Goal: Task Accomplishment & Management: Complete application form

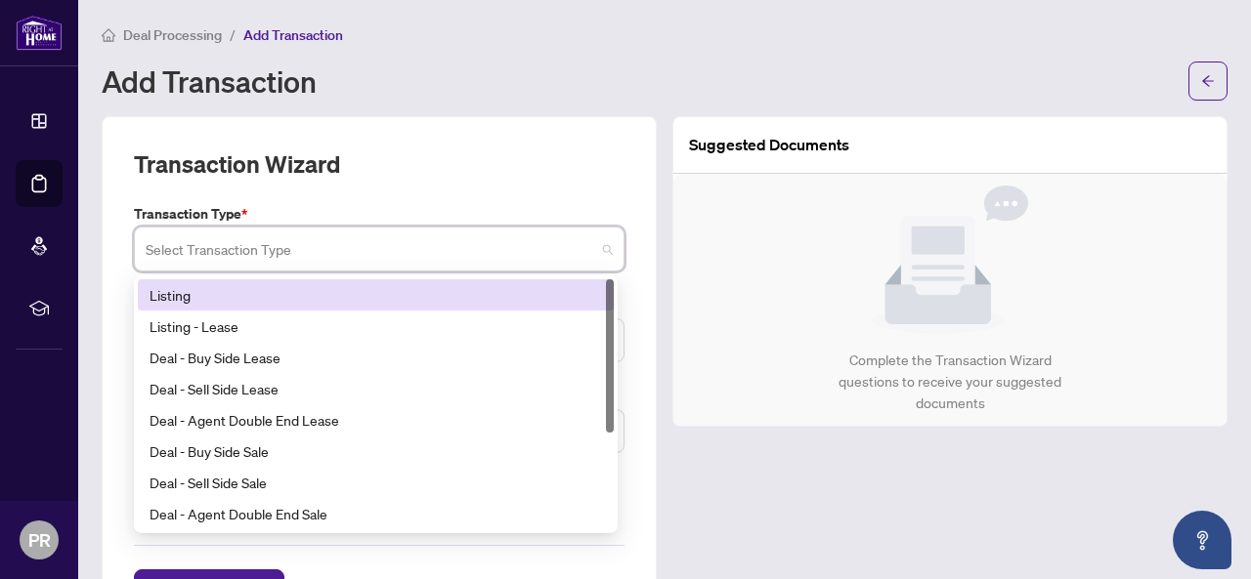
click at [197, 241] on input "search" at bounding box center [370, 252] width 449 height 43
click at [201, 306] on div "Listing" at bounding box center [376, 294] width 476 height 31
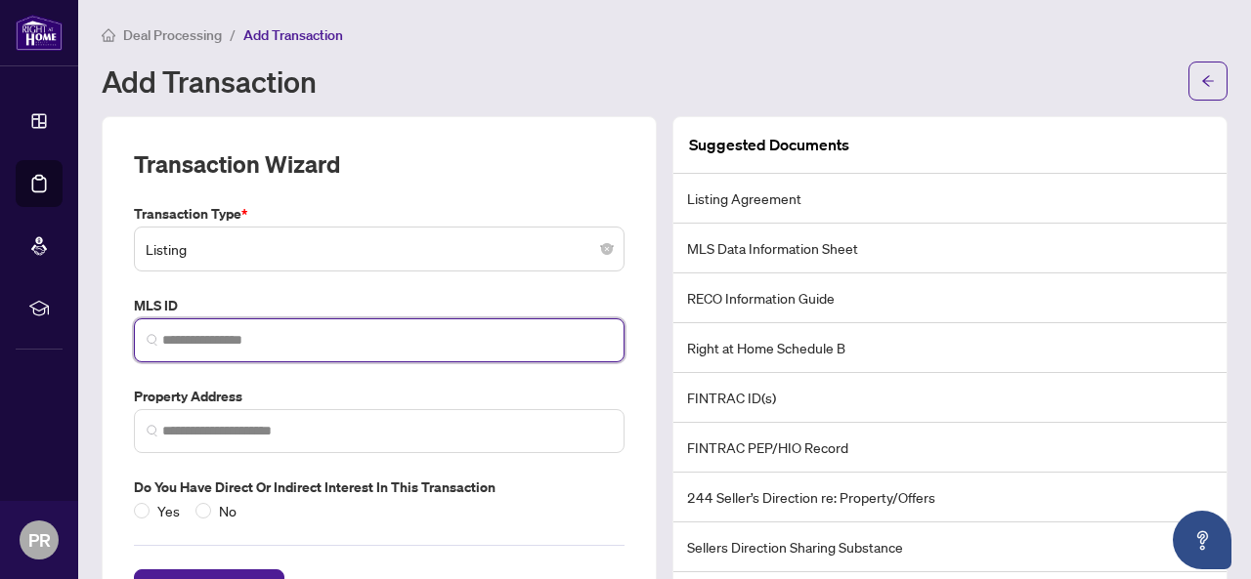
click at [216, 330] on input "search" at bounding box center [386, 340] width 449 height 21
paste input "*********"
type input "*********"
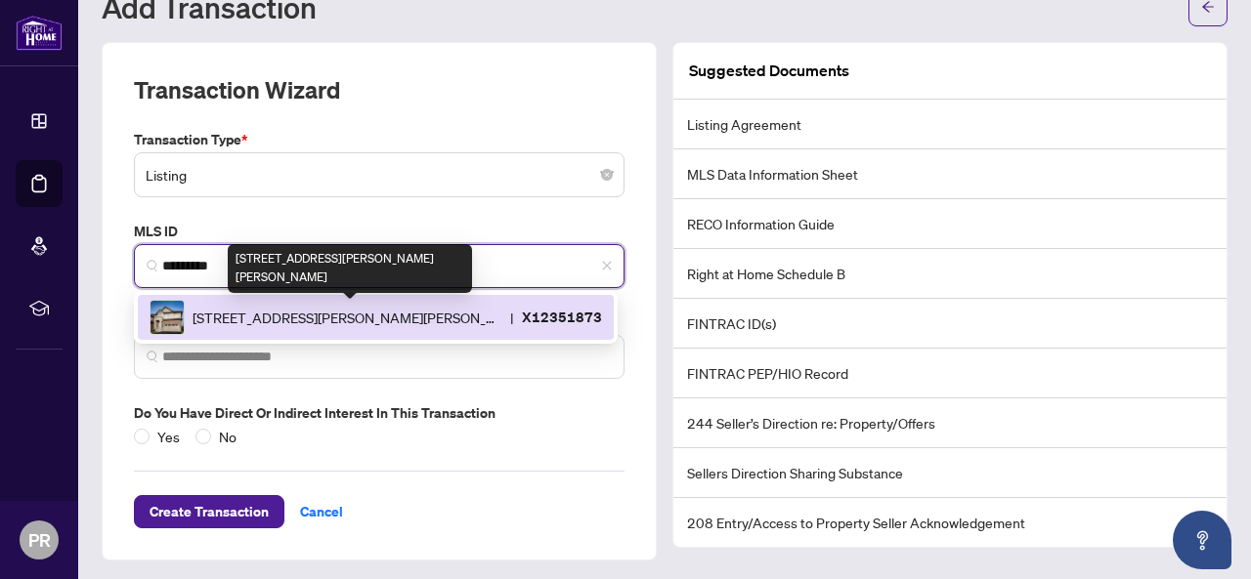
click at [367, 314] on span "[STREET_ADDRESS][PERSON_NAME][PERSON_NAME]" at bounding box center [347, 317] width 310 height 21
type input "**********"
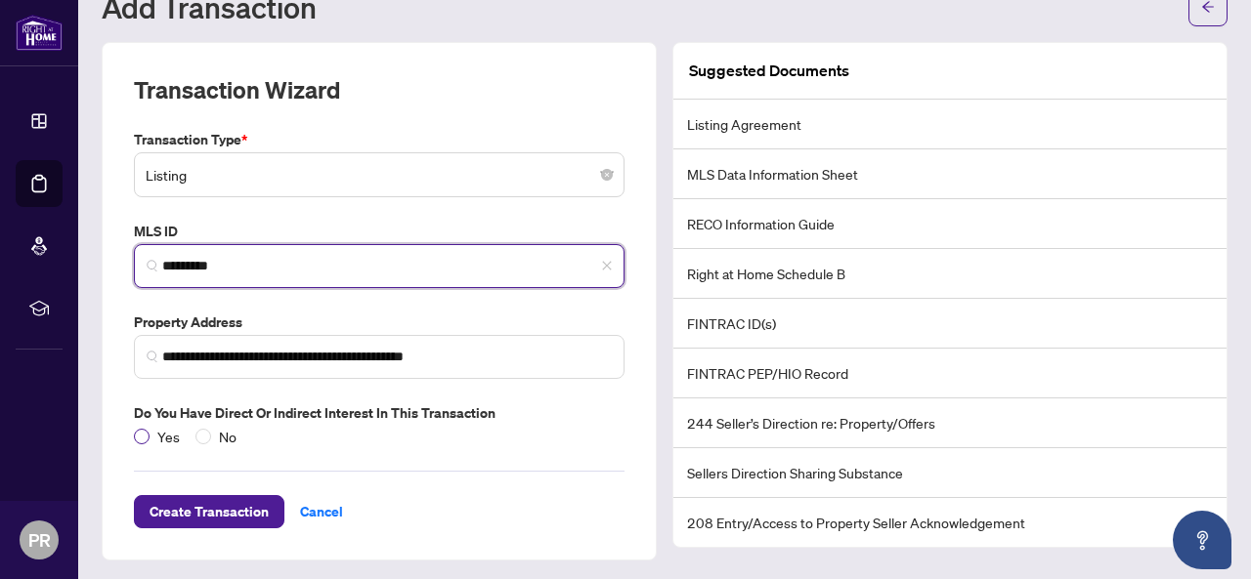
type input "*********"
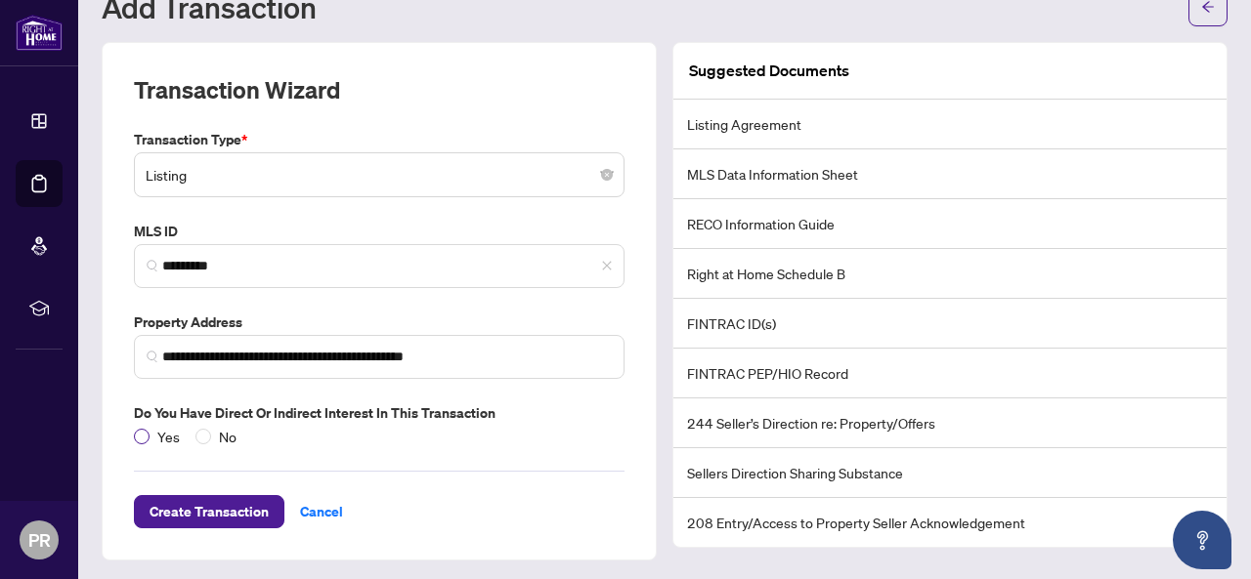
click at [149, 435] on span "Yes" at bounding box center [168, 436] width 38 height 21
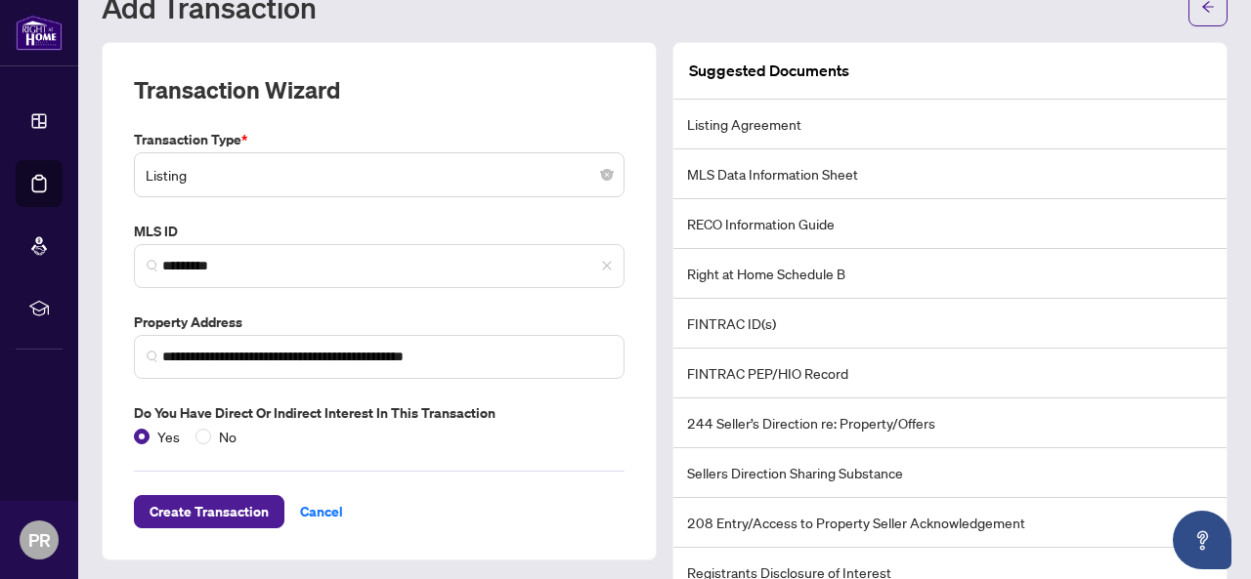
scroll to position [111, 0]
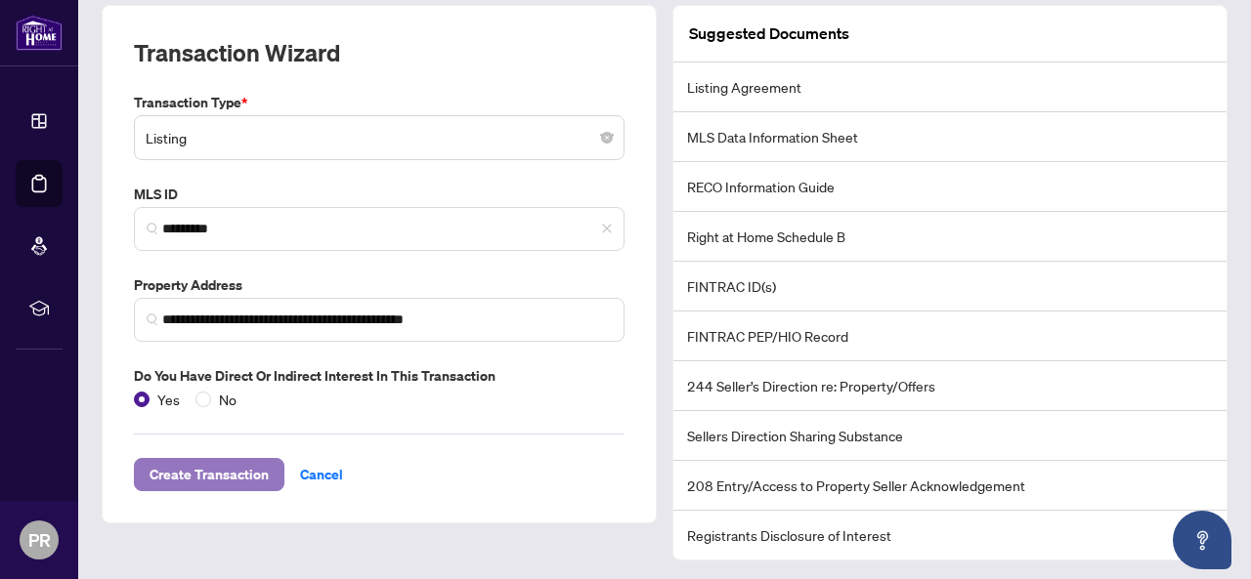
click at [195, 470] on span "Create Transaction" at bounding box center [208, 474] width 119 height 31
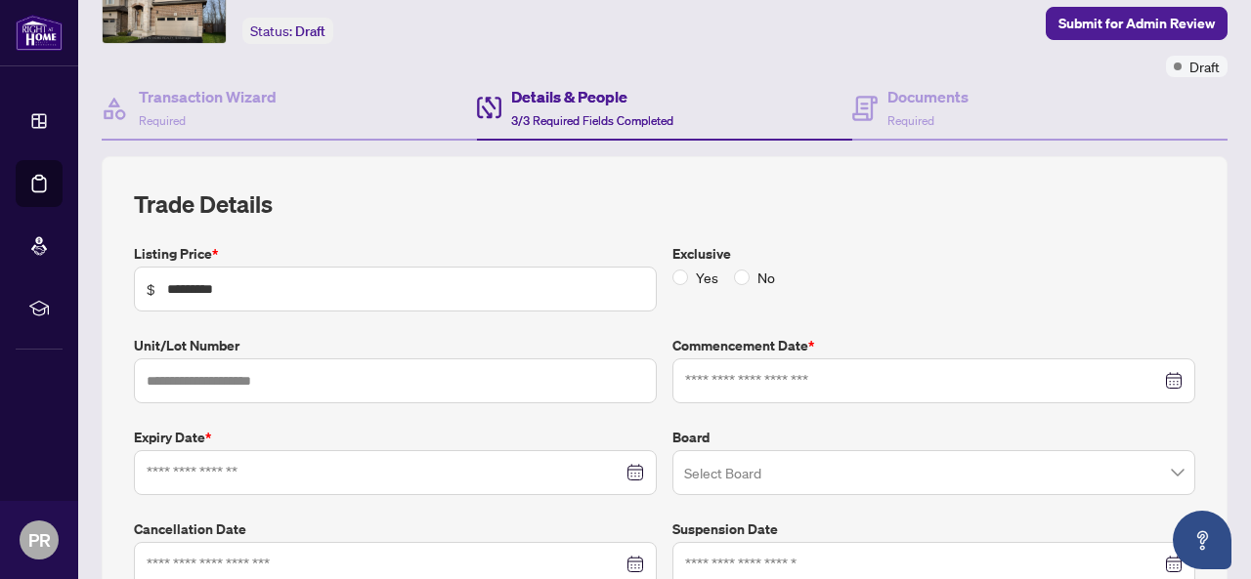
type input "**********"
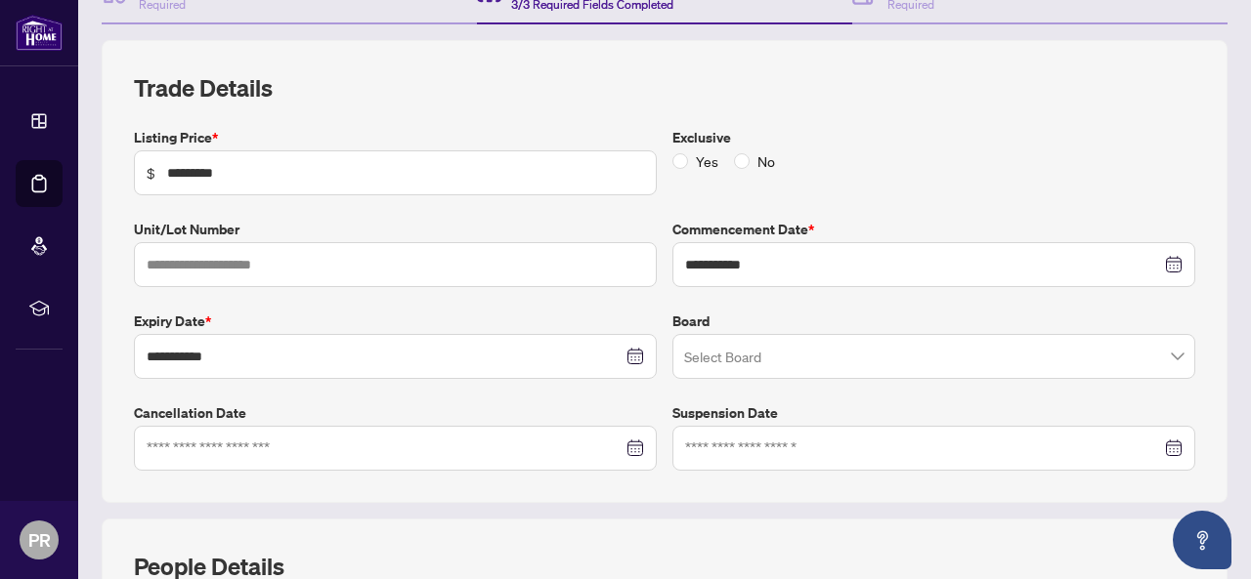
scroll to position [229, 0]
click at [746, 354] on input "search" at bounding box center [925, 358] width 482 height 43
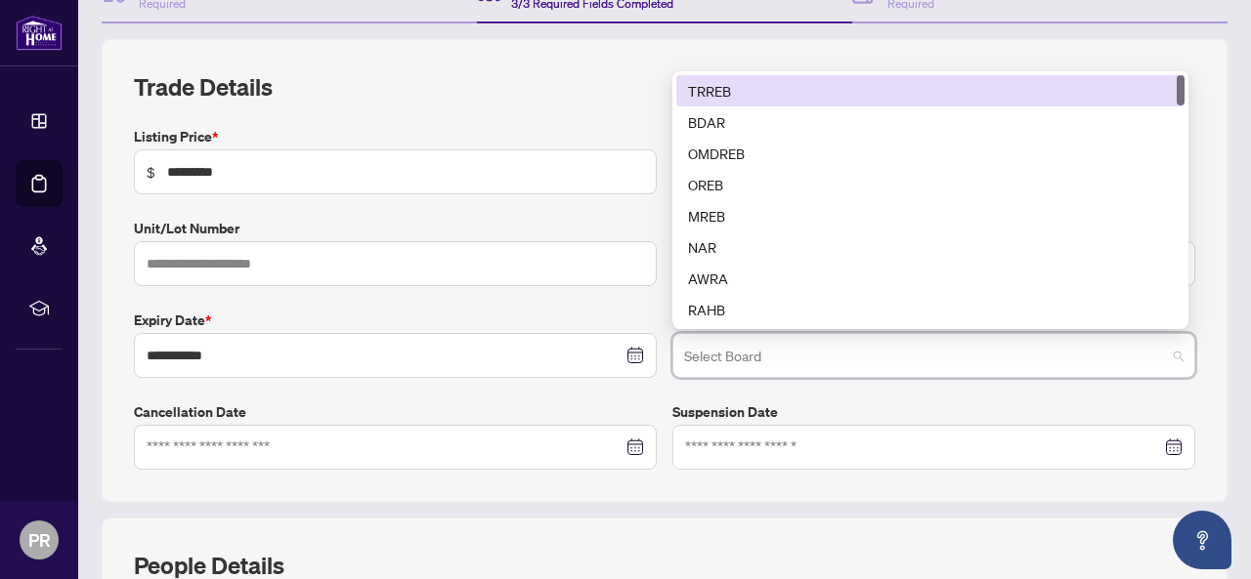
click at [723, 93] on div "TRREB" at bounding box center [930, 90] width 485 height 21
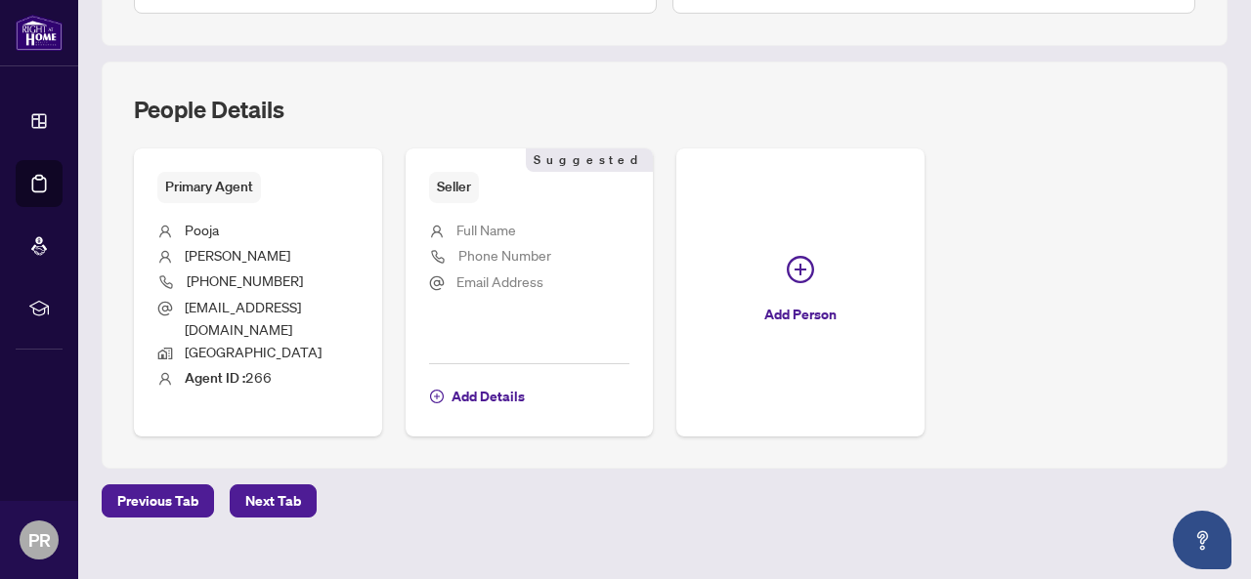
scroll to position [689, 0]
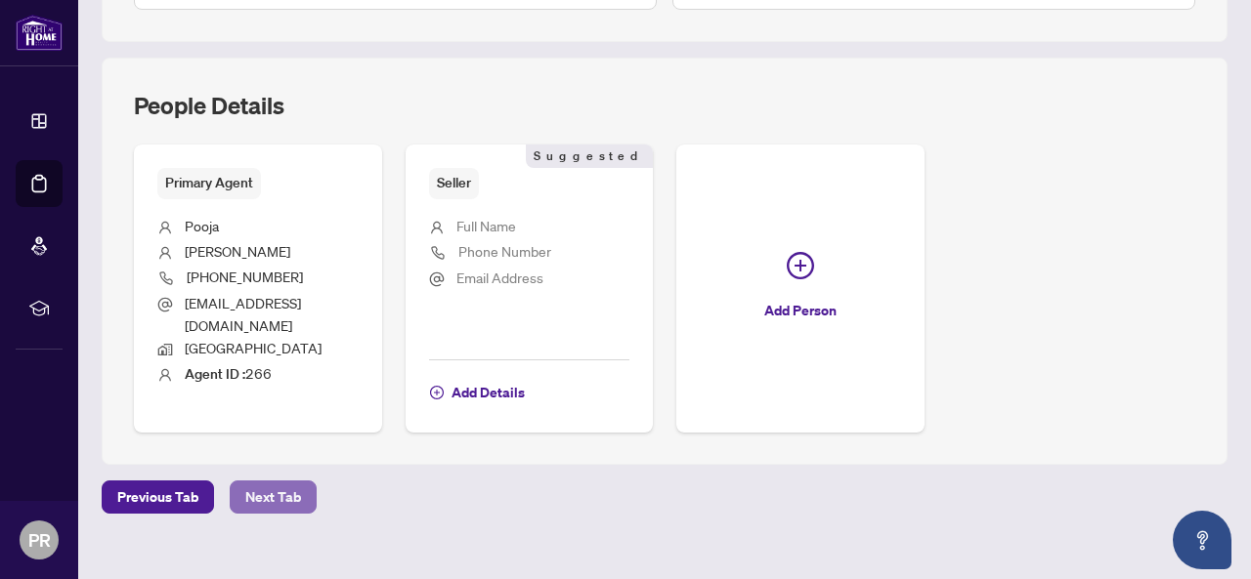
click at [266, 482] on span "Next Tab" at bounding box center [273, 497] width 56 height 31
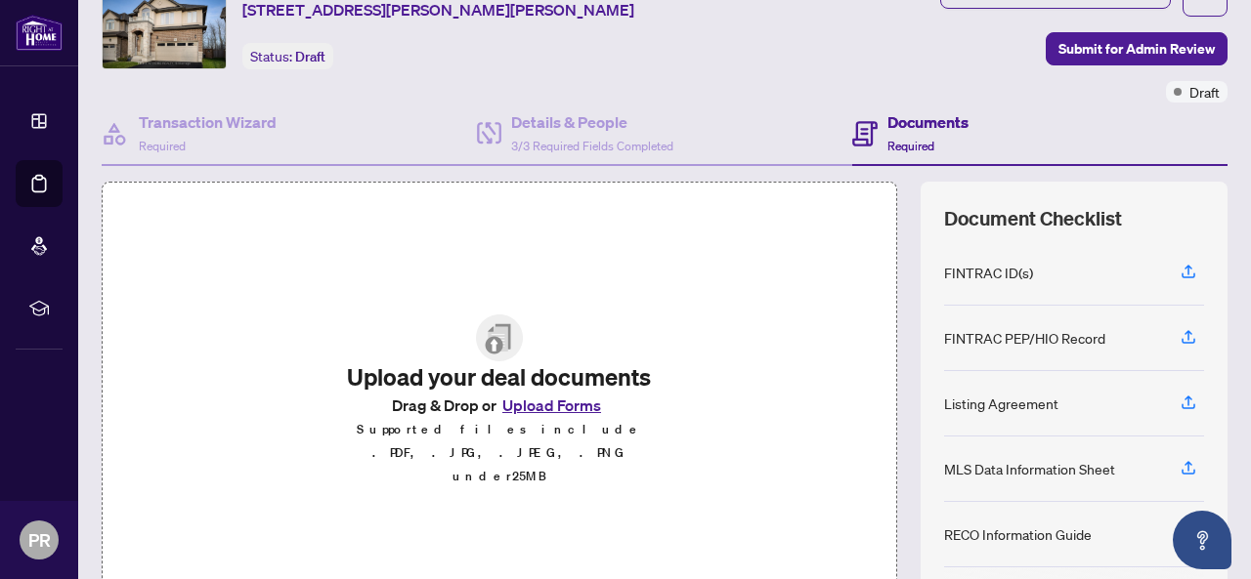
scroll to position [121, 0]
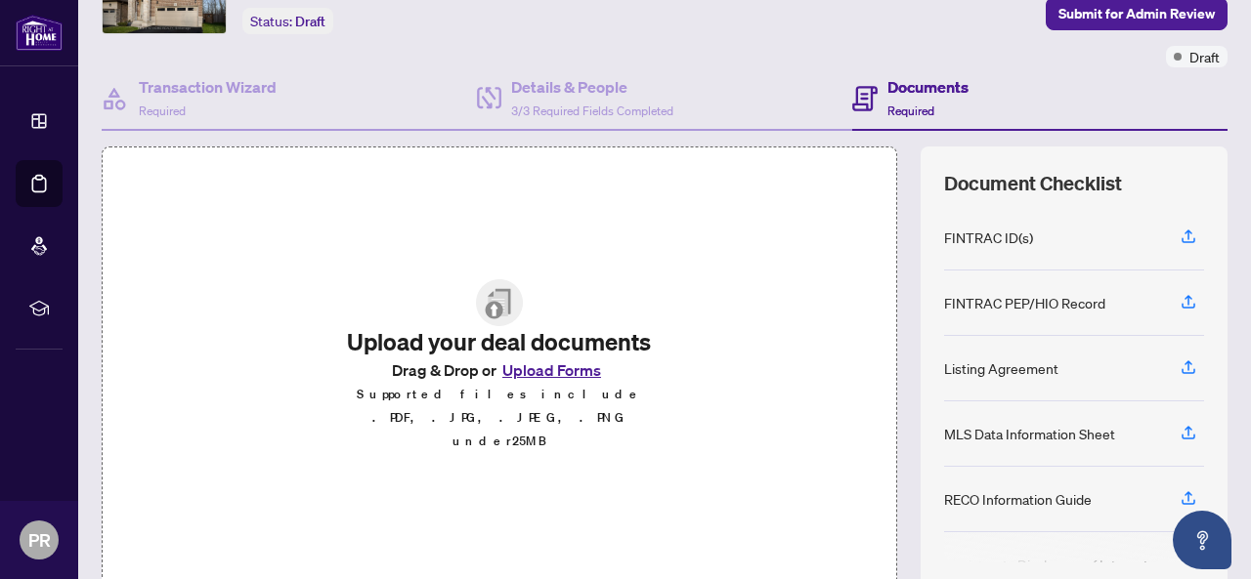
click at [532, 383] on button "Upload Forms" at bounding box center [551, 370] width 110 height 25
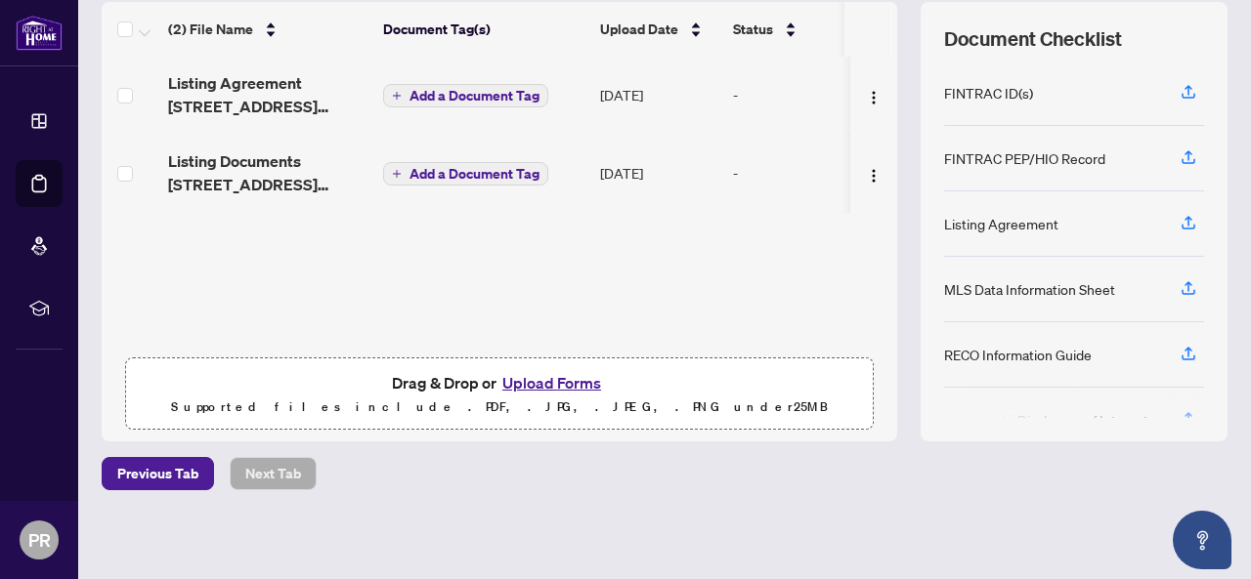
scroll to position [0, 0]
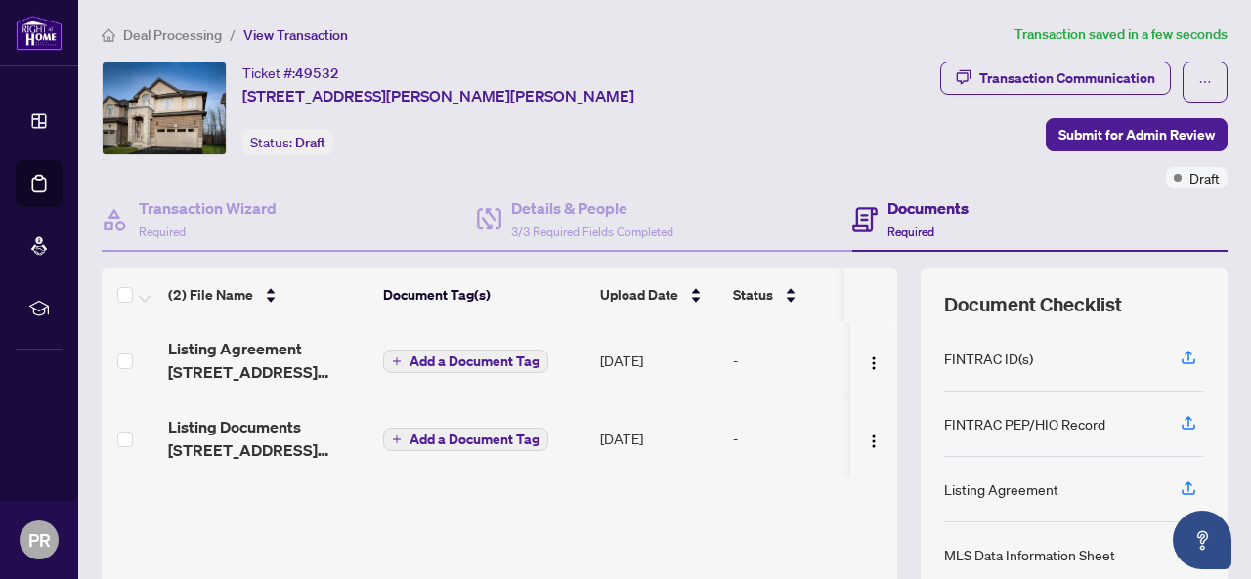
click at [899, 222] on div "Documents Required" at bounding box center [927, 219] width 81 height 46
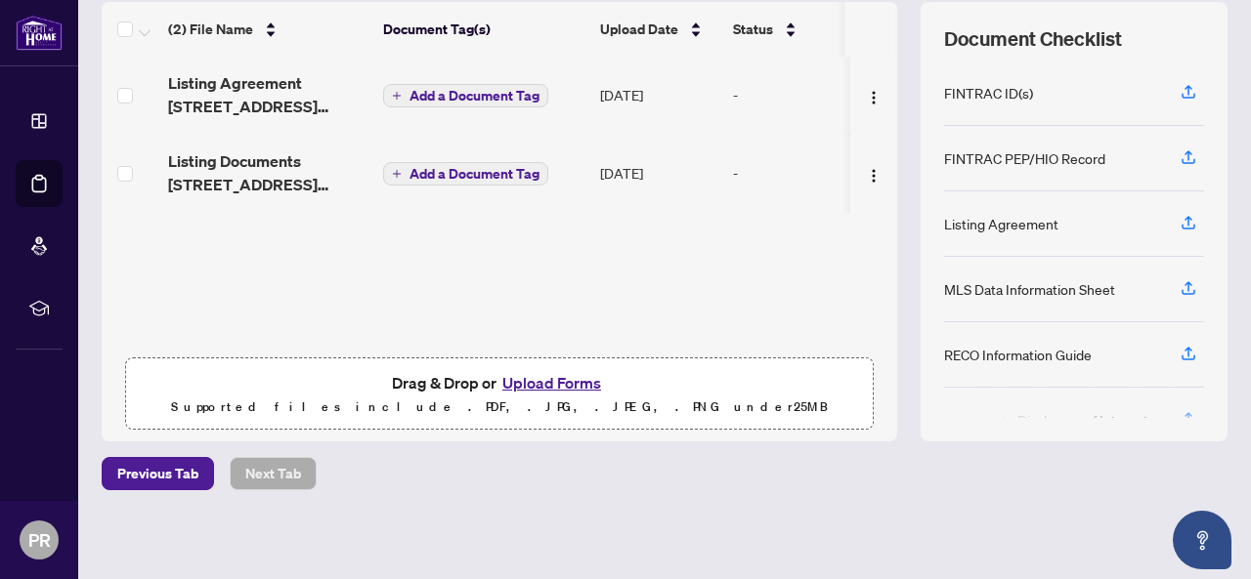
scroll to position [127, 0]
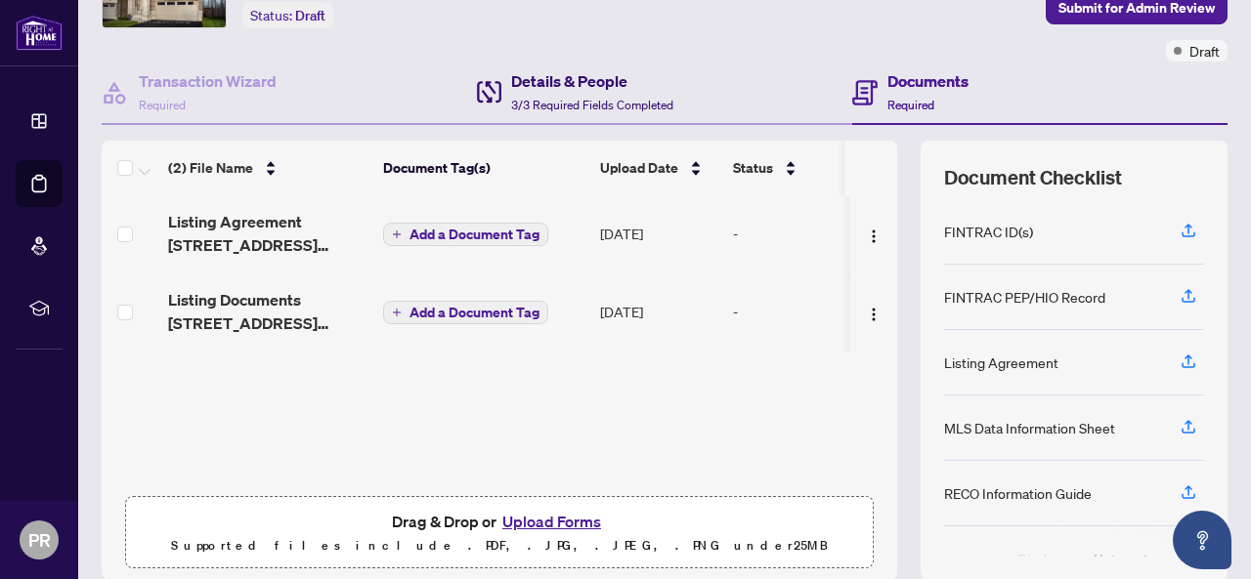
click at [543, 94] on div "Details & People 3/3 Required Fields Completed" at bounding box center [592, 92] width 162 height 46
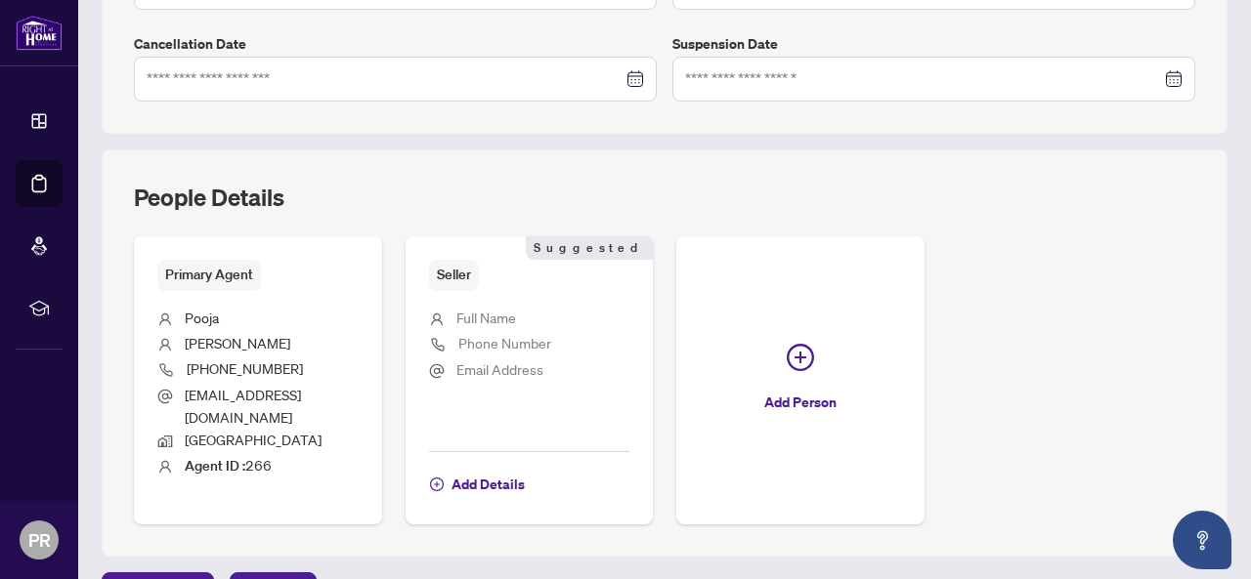
scroll to position [689, 0]
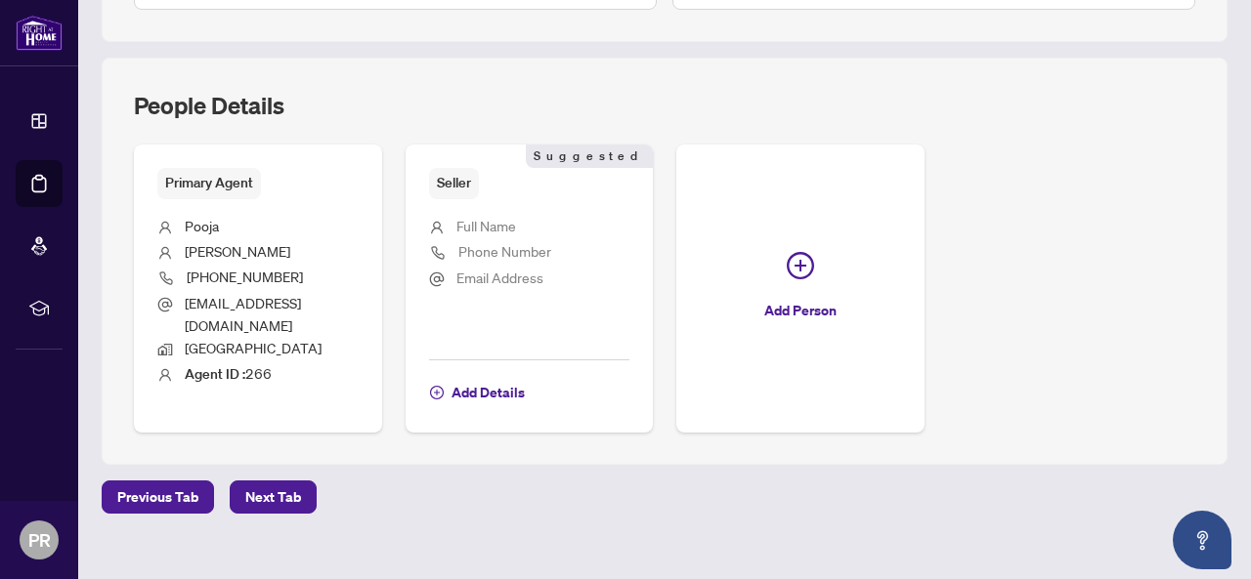
click at [516, 217] on span "Full Name" at bounding box center [486, 226] width 60 height 18
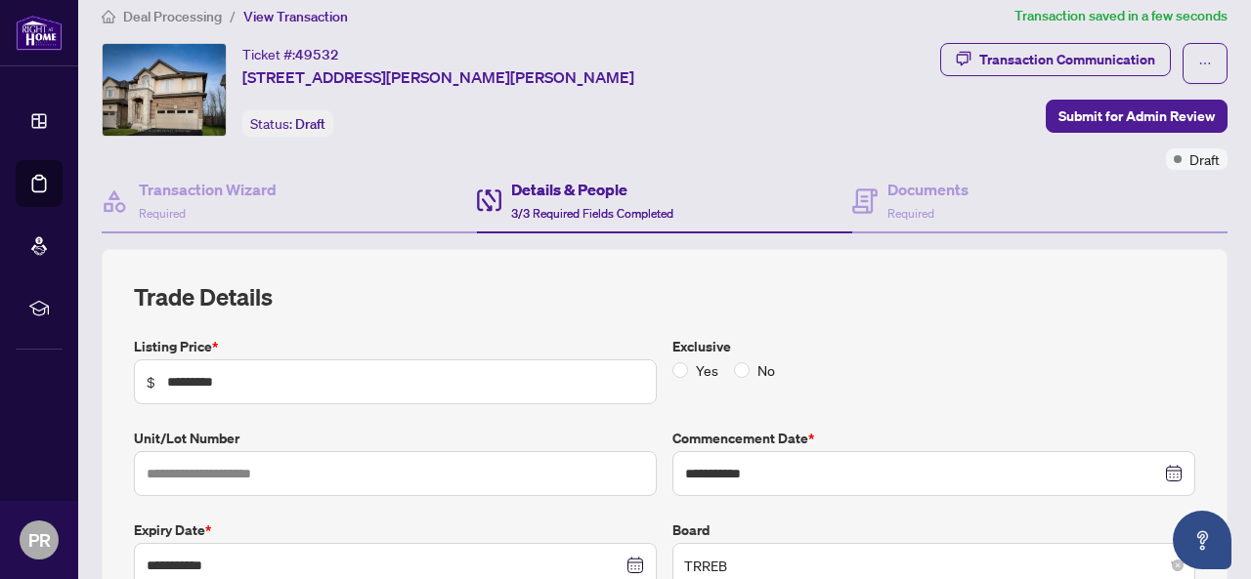
scroll to position [0, 0]
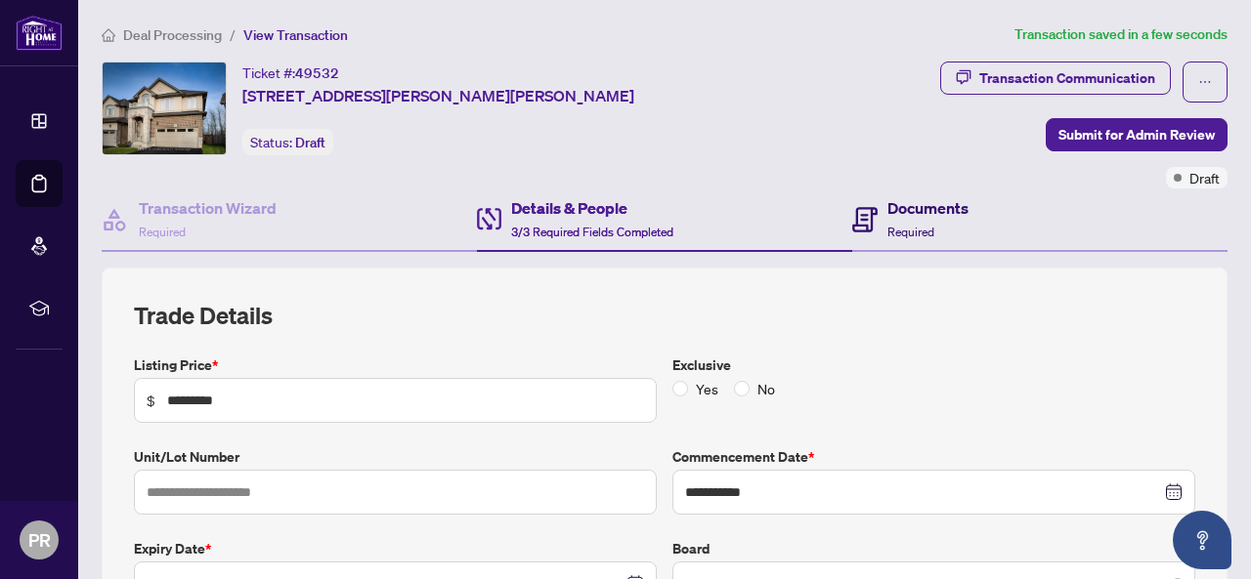
click at [925, 207] on h4 "Documents" at bounding box center [927, 207] width 81 height 23
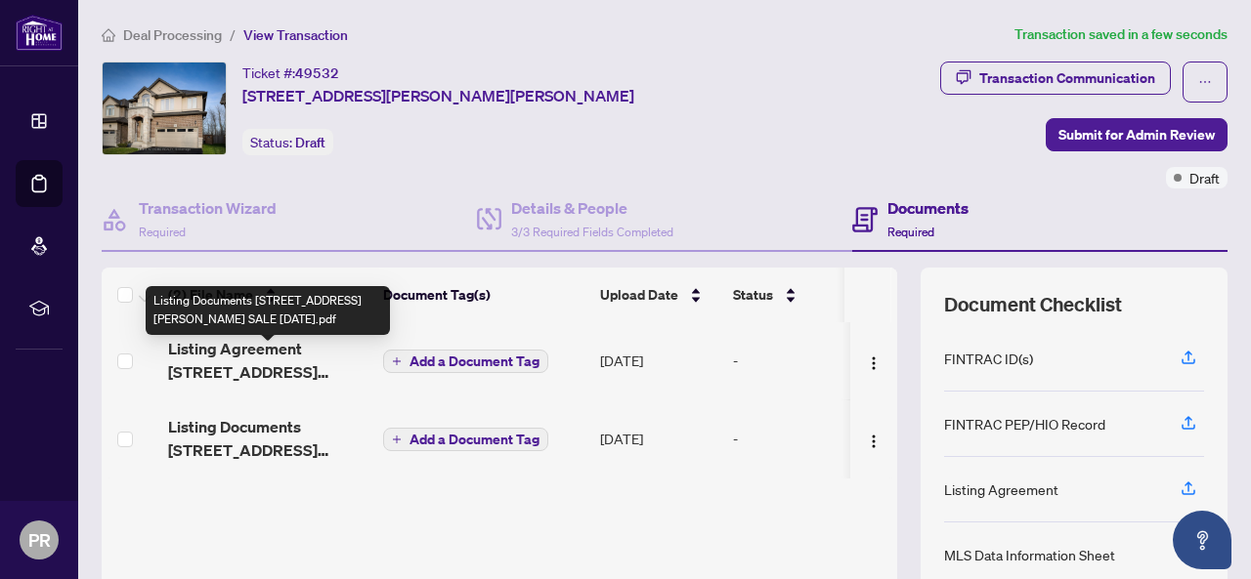
scroll to position [132, 0]
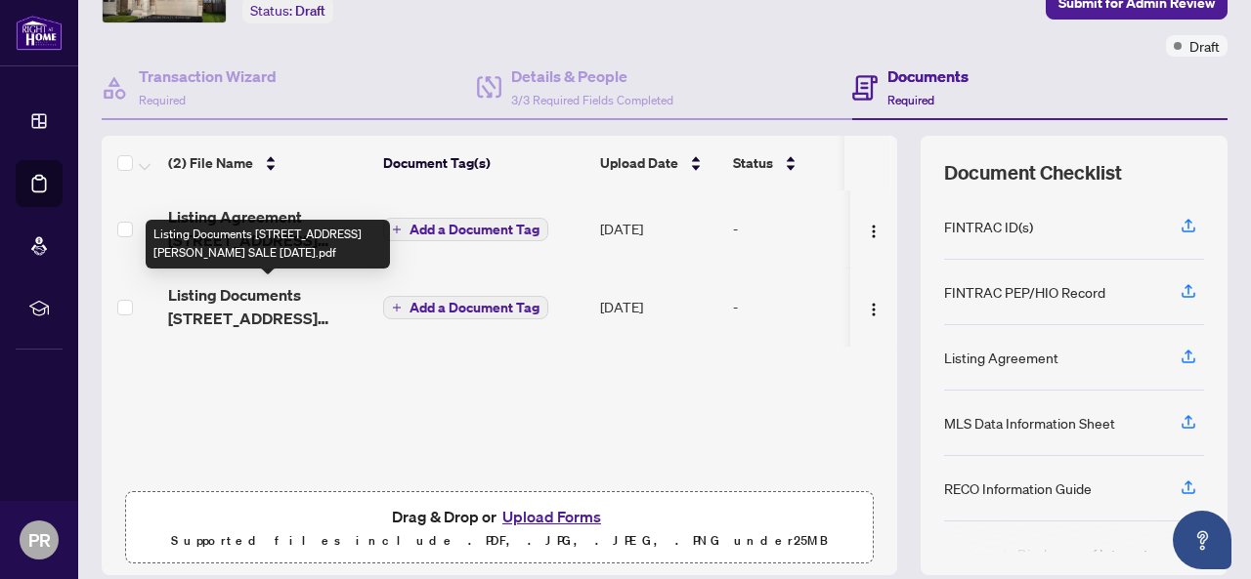
click at [244, 305] on span "Listing Documents [STREET_ADDRESS][PERSON_NAME] SALE [DATE].pdf" at bounding box center [267, 306] width 199 height 47
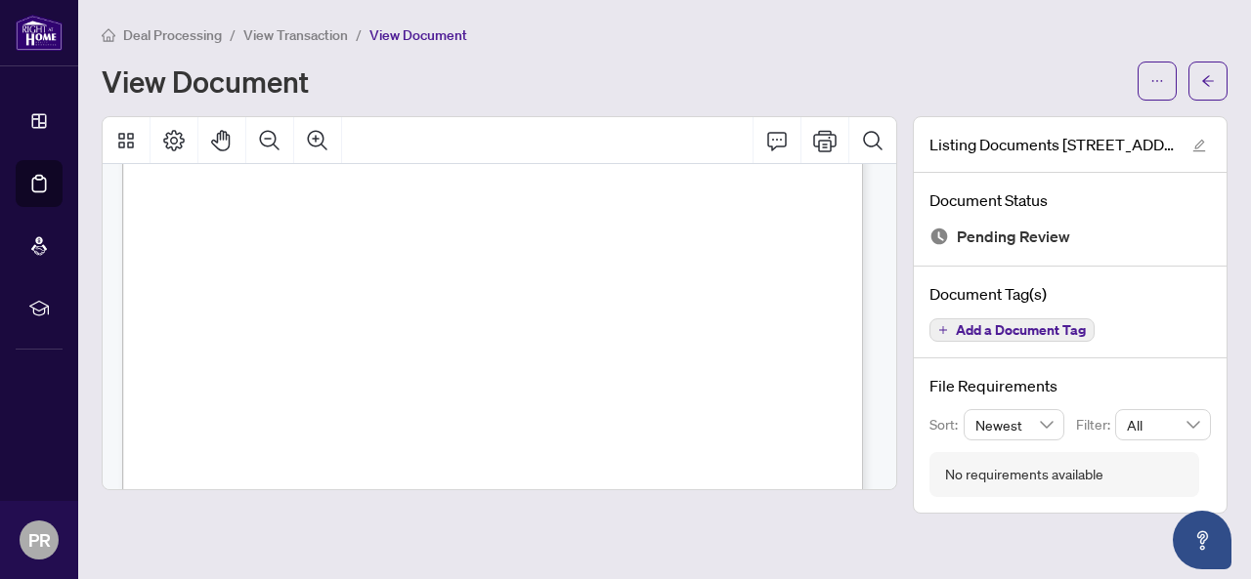
scroll to position [989, 0]
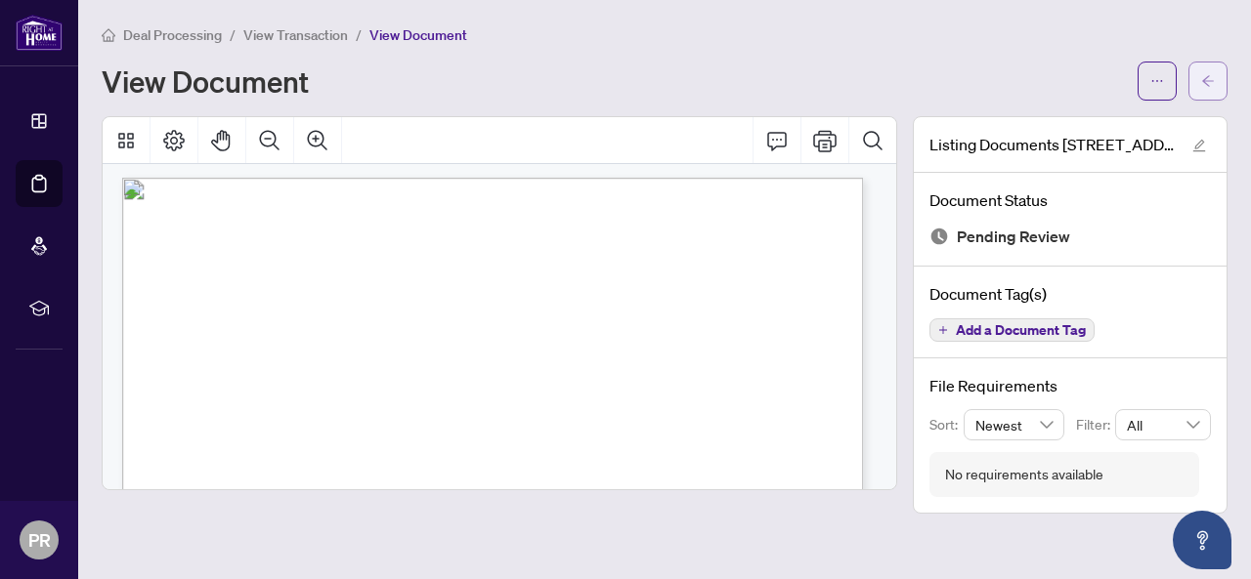
click at [1188, 79] on button "button" at bounding box center [1207, 81] width 39 height 39
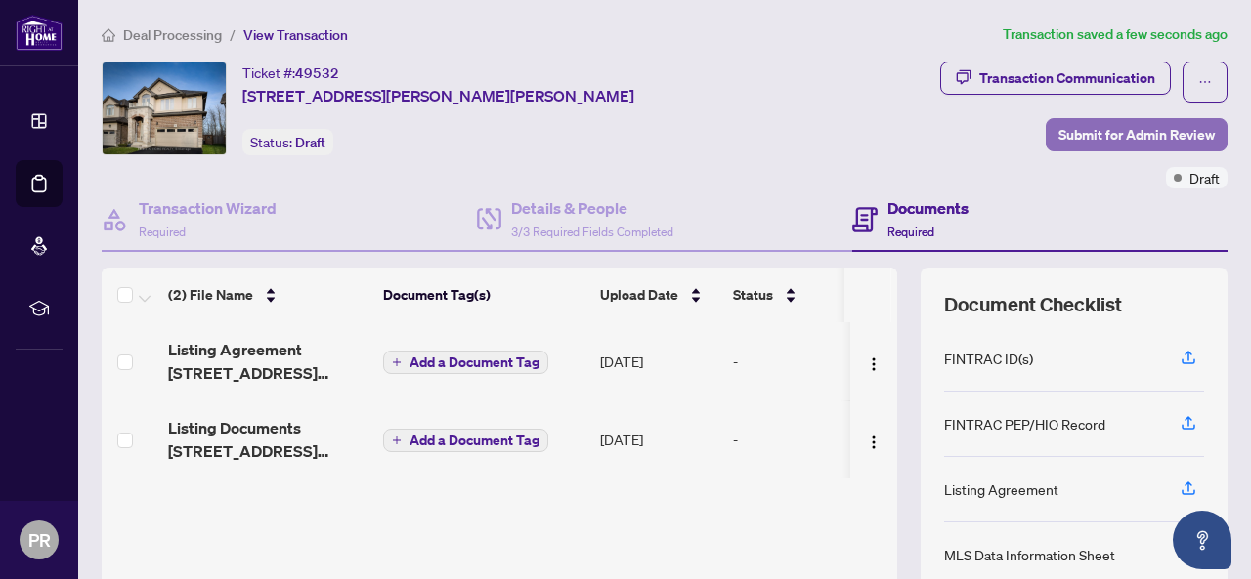
click at [1066, 130] on span "Submit for Admin Review" at bounding box center [1136, 134] width 156 height 31
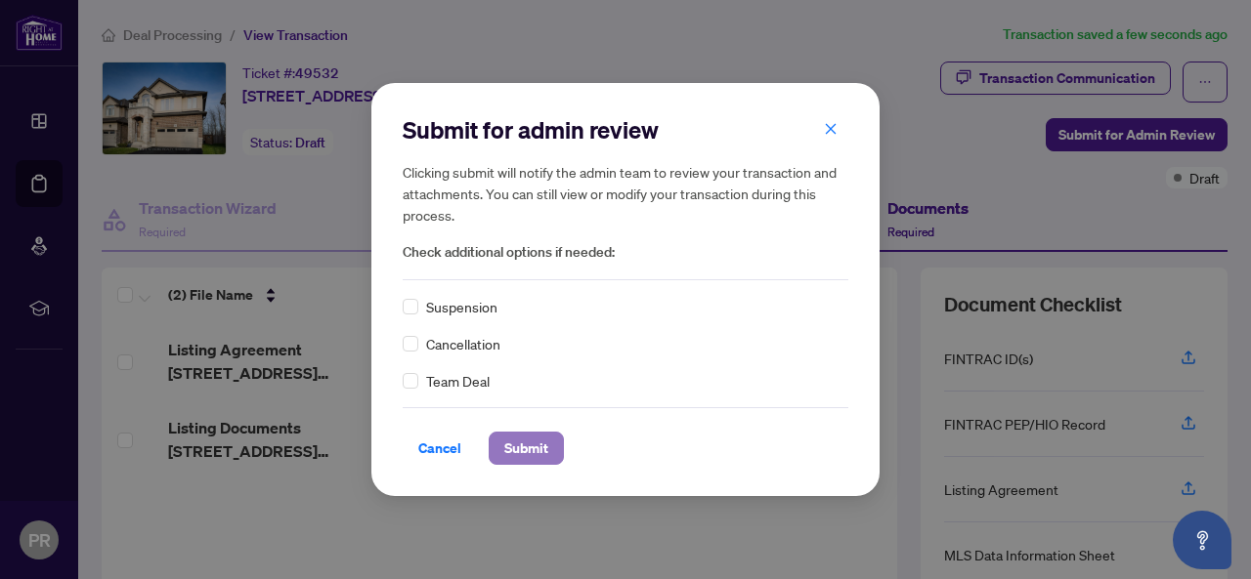
click at [520, 447] on span "Submit" at bounding box center [526, 448] width 44 height 31
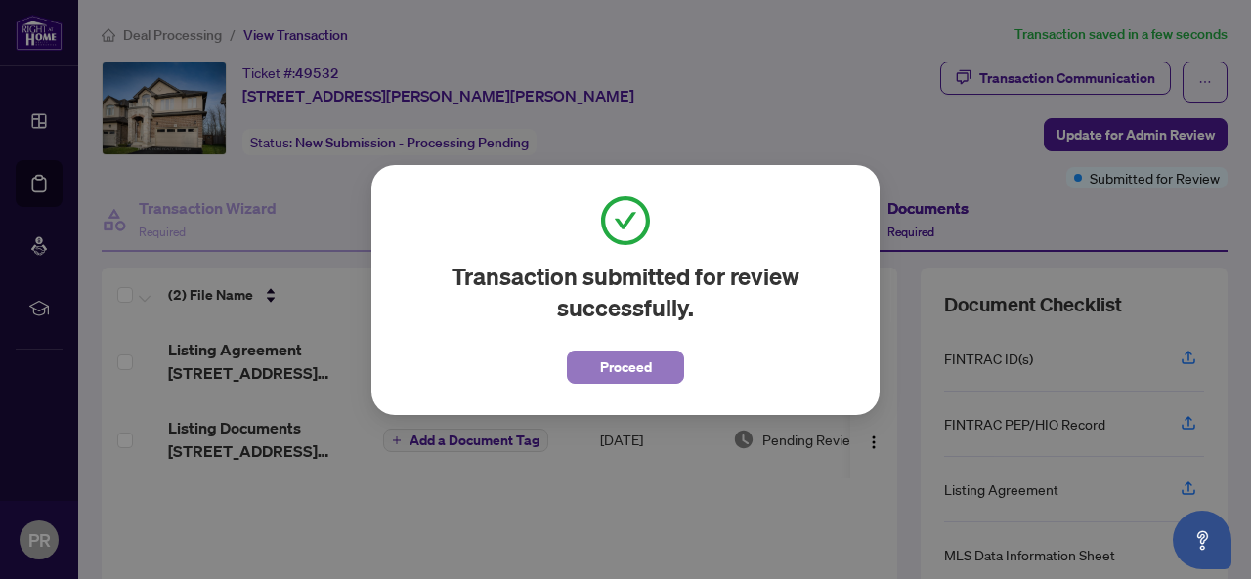
click at [628, 367] on span "Proceed" at bounding box center [626, 367] width 52 height 31
